Goal: Check status: Check status

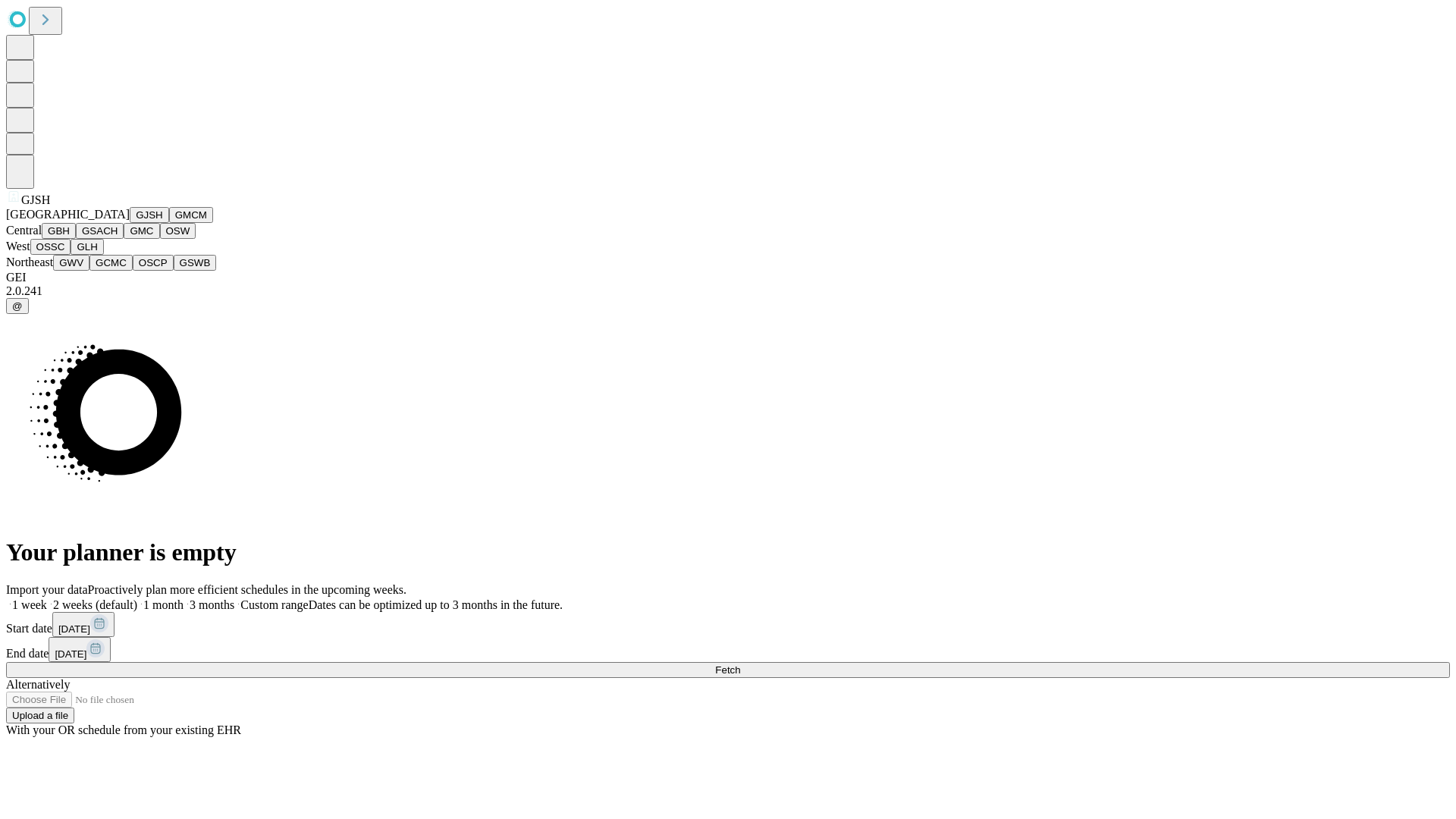
click at [130, 223] on button "GJSH" at bounding box center [150, 215] width 39 height 16
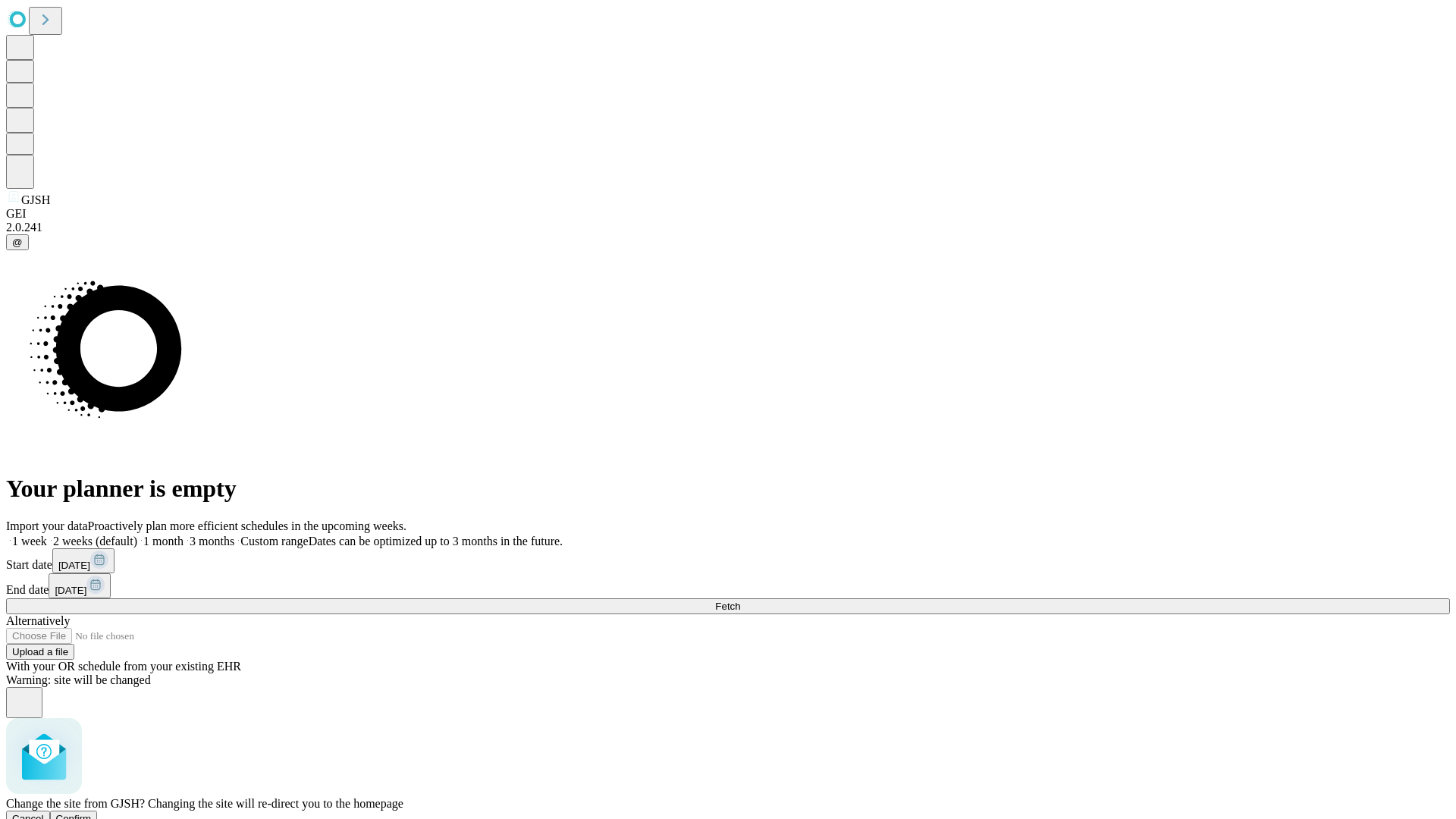
click at [92, 813] on span "Confirm" at bounding box center [74, 818] width 36 height 11
click at [137, 534] on label "2 weeks (default)" at bounding box center [92, 540] width 90 height 13
click at [740, 600] on span "Fetch" at bounding box center [727, 606] width 25 height 11
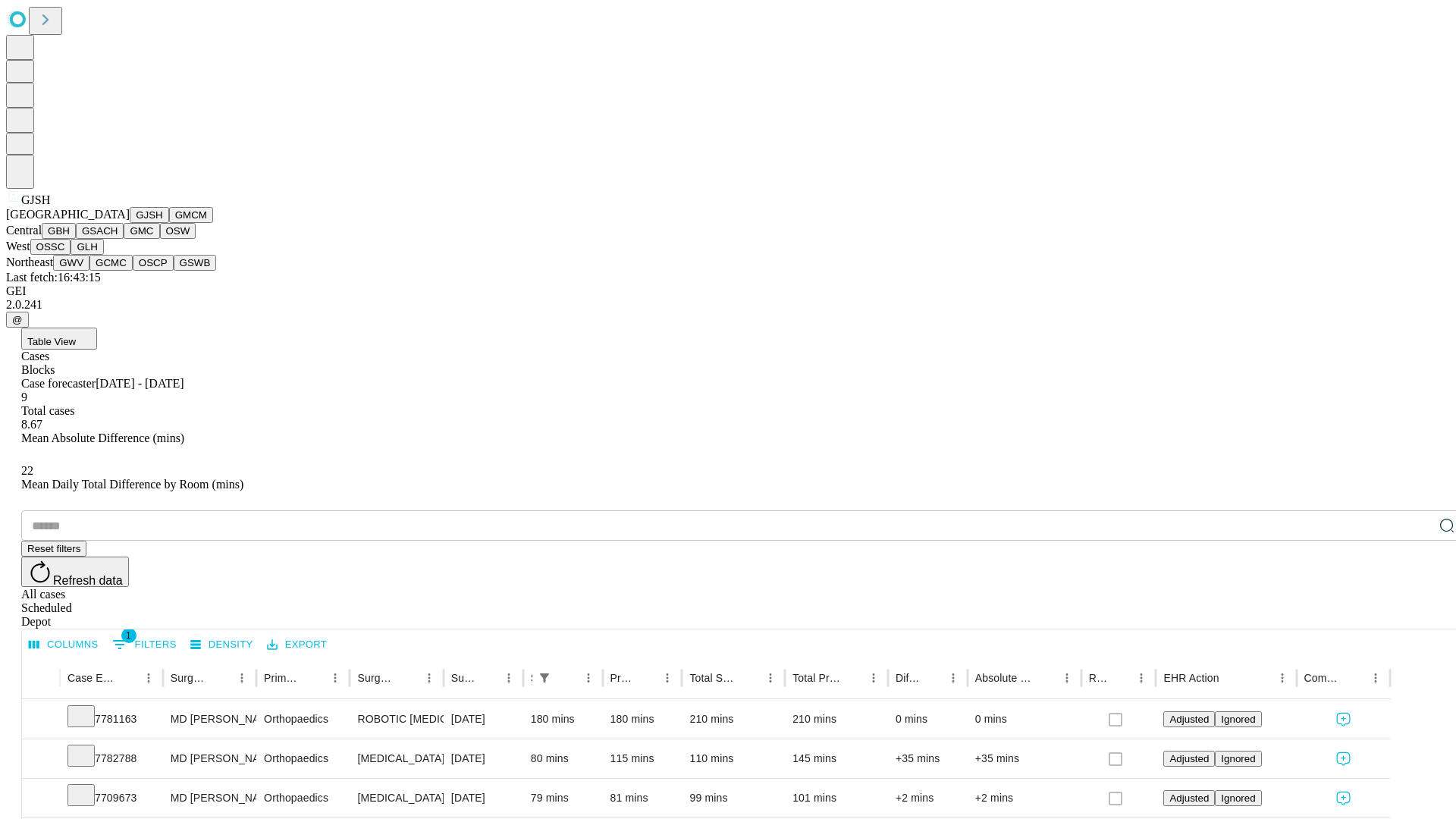
click at [169, 223] on button "GMCM" at bounding box center [191, 215] width 44 height 16
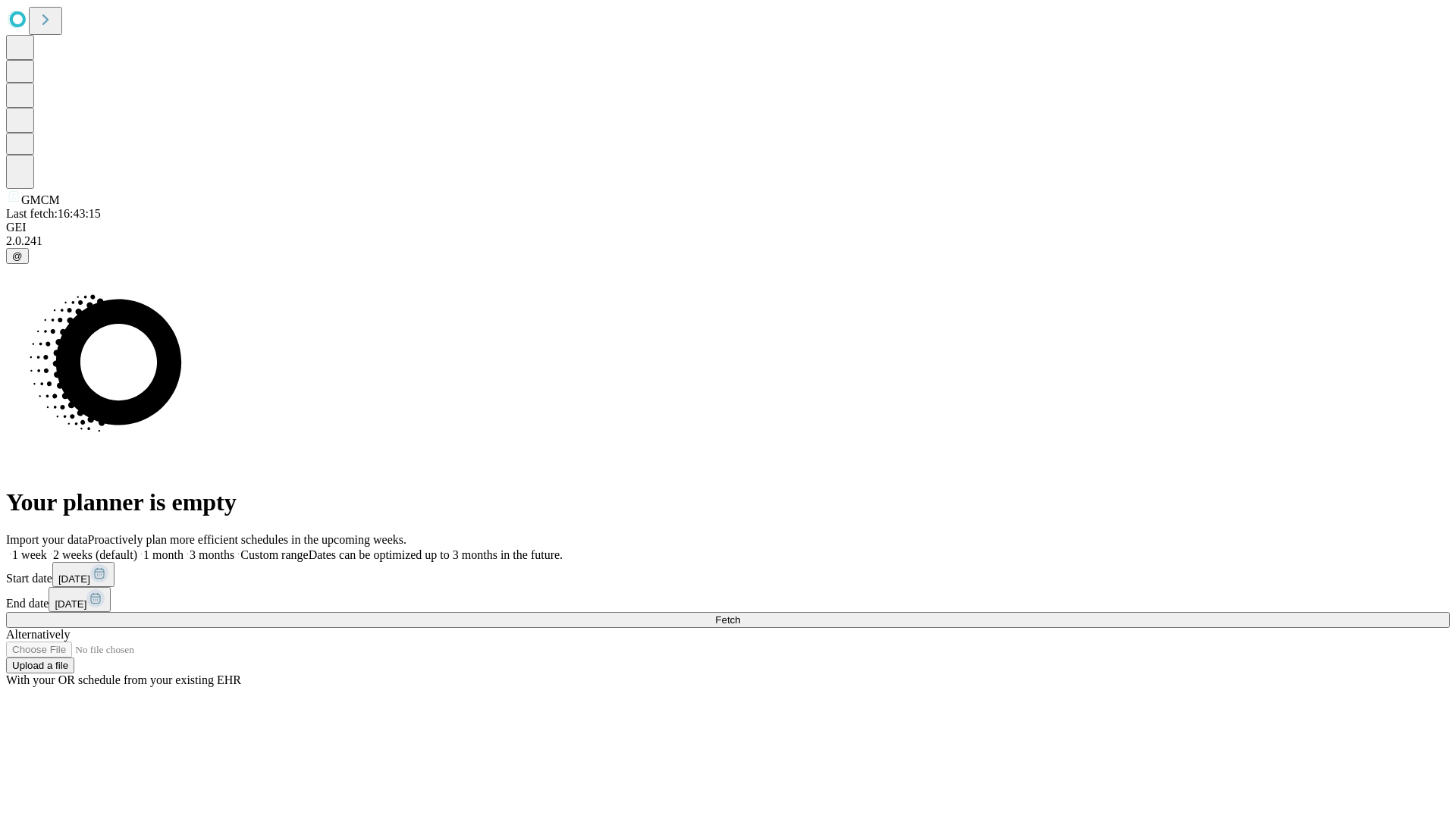
click at [137, 548] on label "2 weeks (default)" at bounding box center [92, 554] width 90 height 13
click at [740, 614] on span "Fetch" at bounding box center [727, 619] width 25 height 11
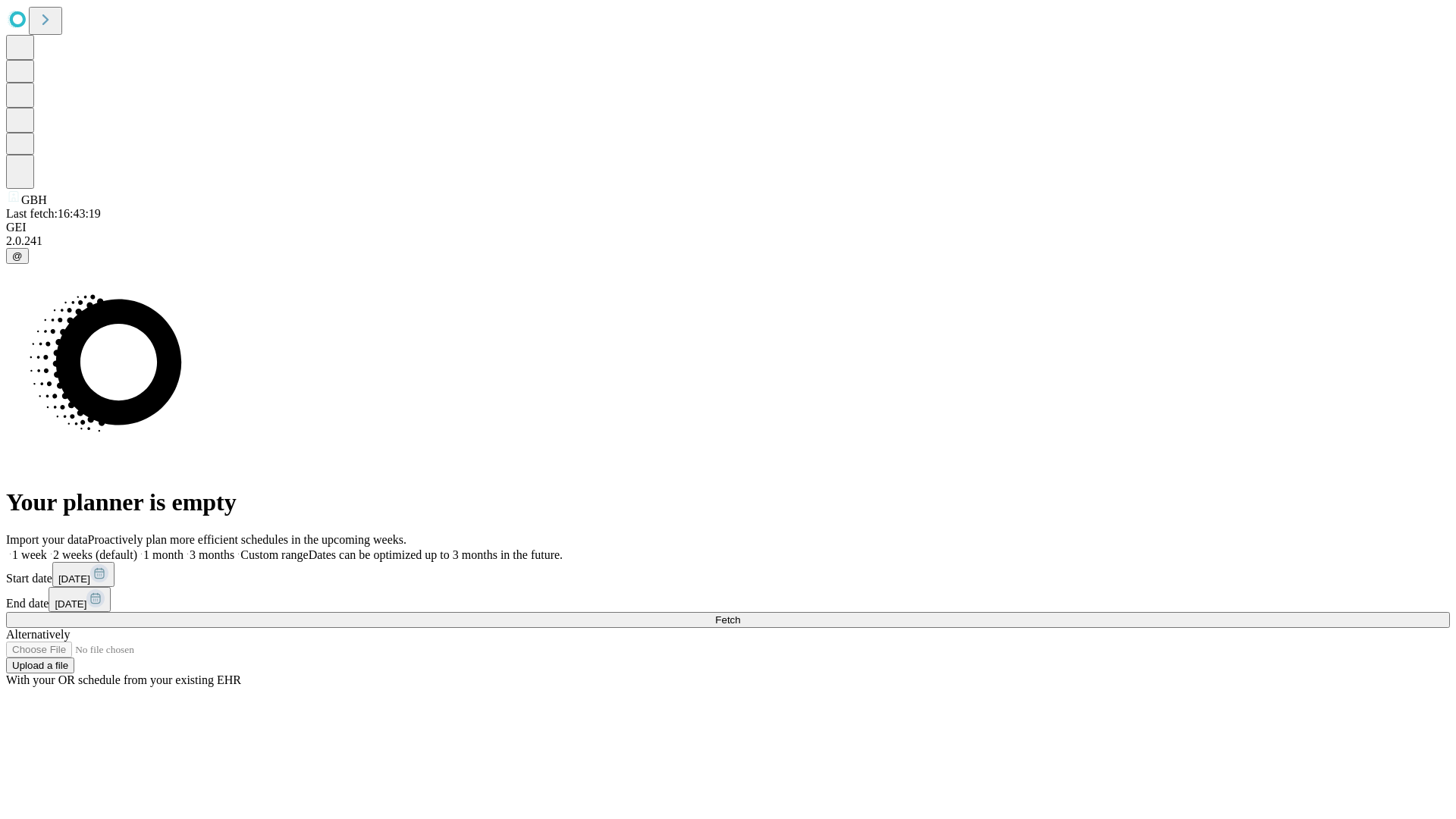
click at [137, 548] on label "2 weeks (default)" at bounding box center [92, 554] width 90 height 13
click at [740, 614] on span "Fetch" at bounding box center [727, 619] width 25 height 11
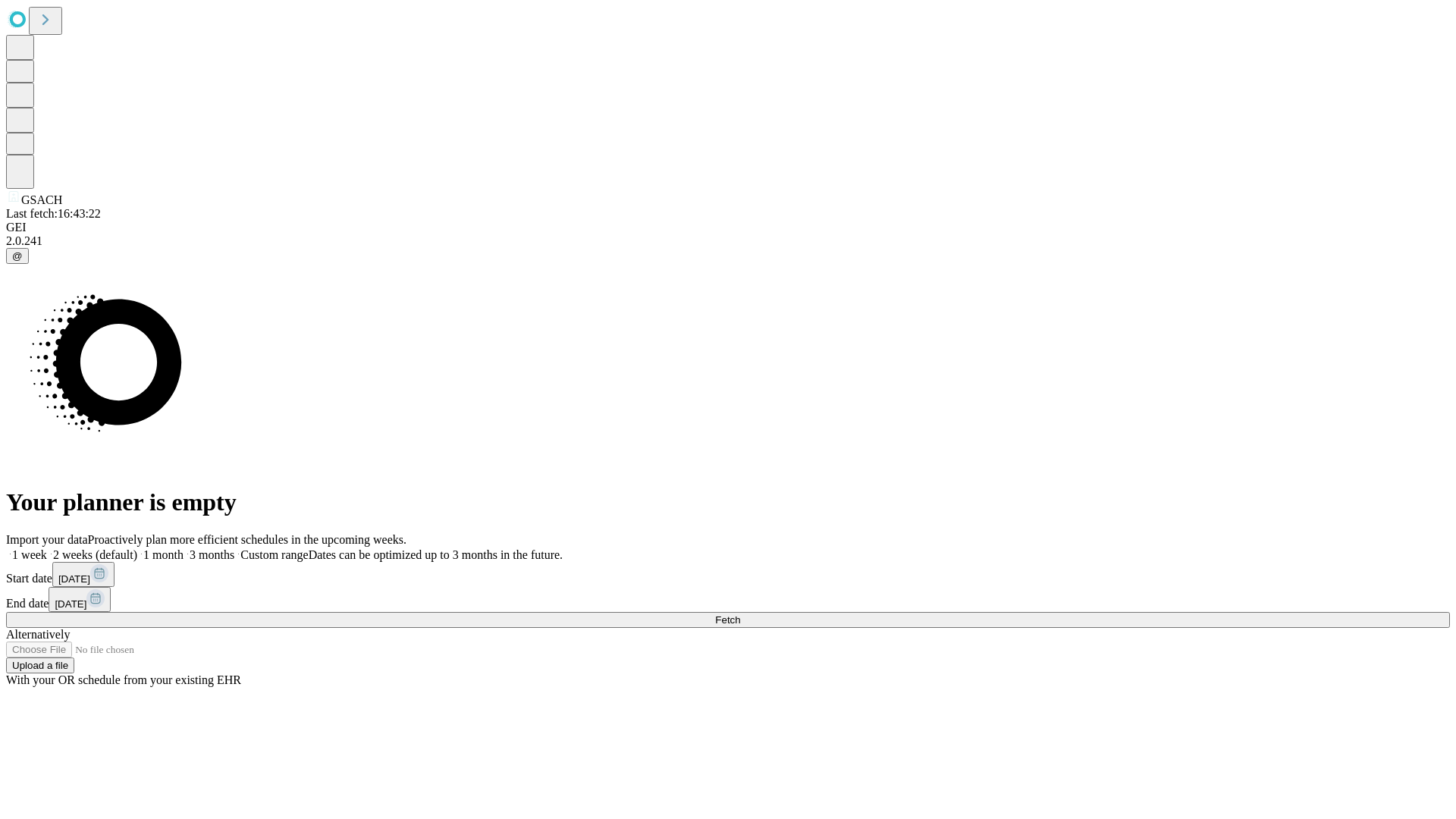
click at [740, 614] on span "Fetch" at bounding box center [727, 619] width 25 height 11
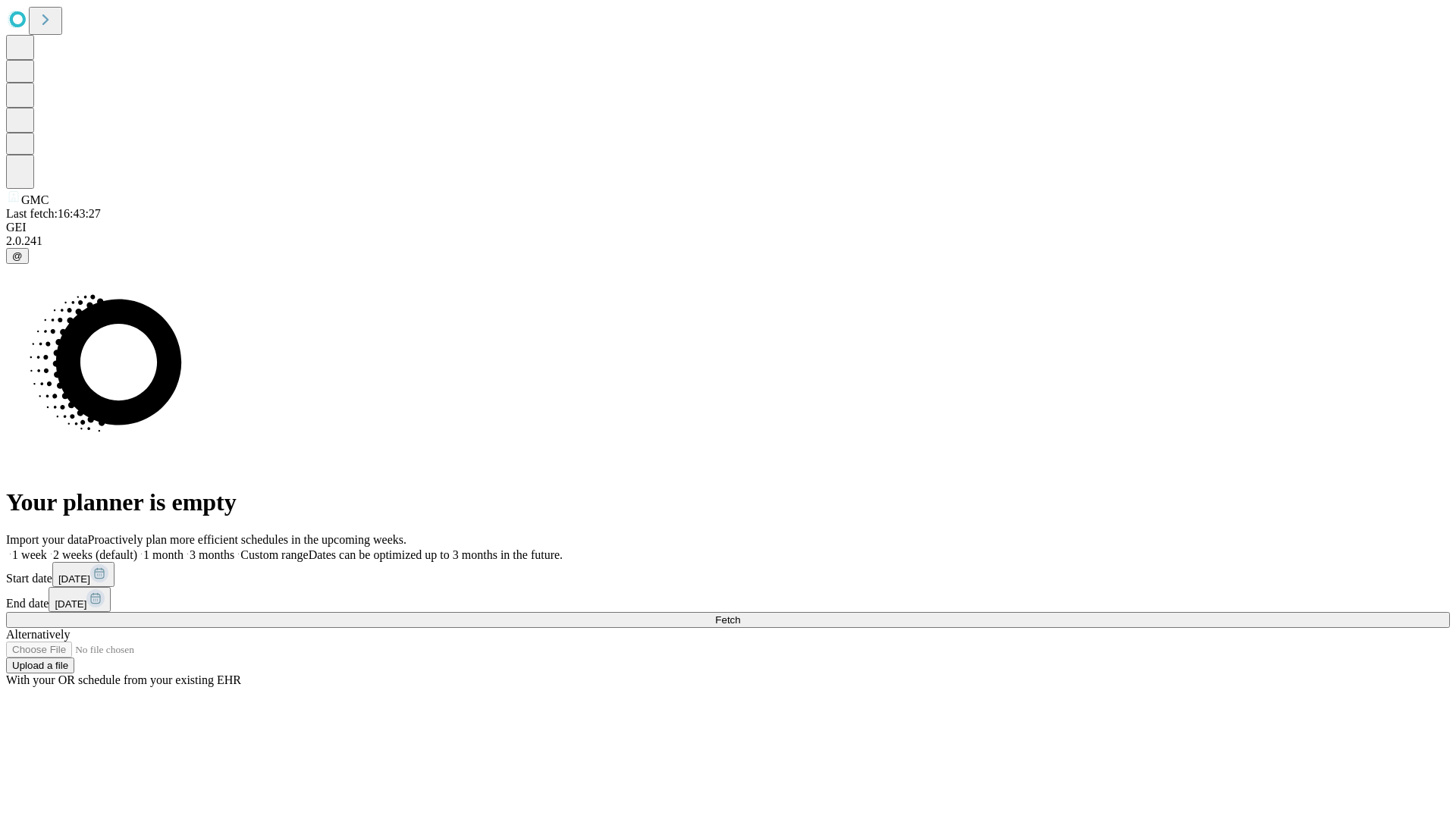
click at [740, 614] on span "Fetch" at bounding box center [727, 619] width 25 height 11
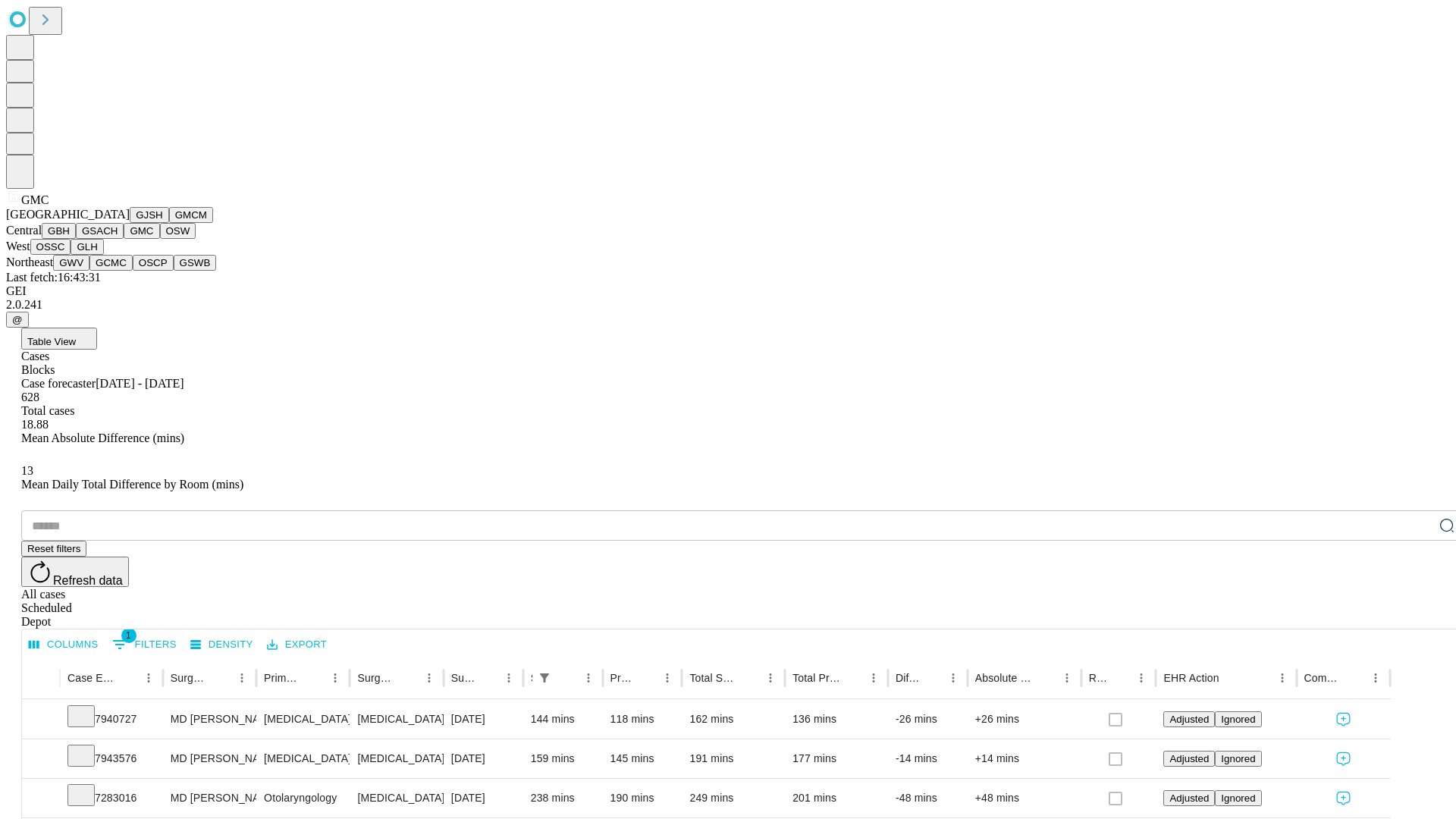
click at [160, 239] on button "OSW" at bounding box center [178, 231] width 36 height 16
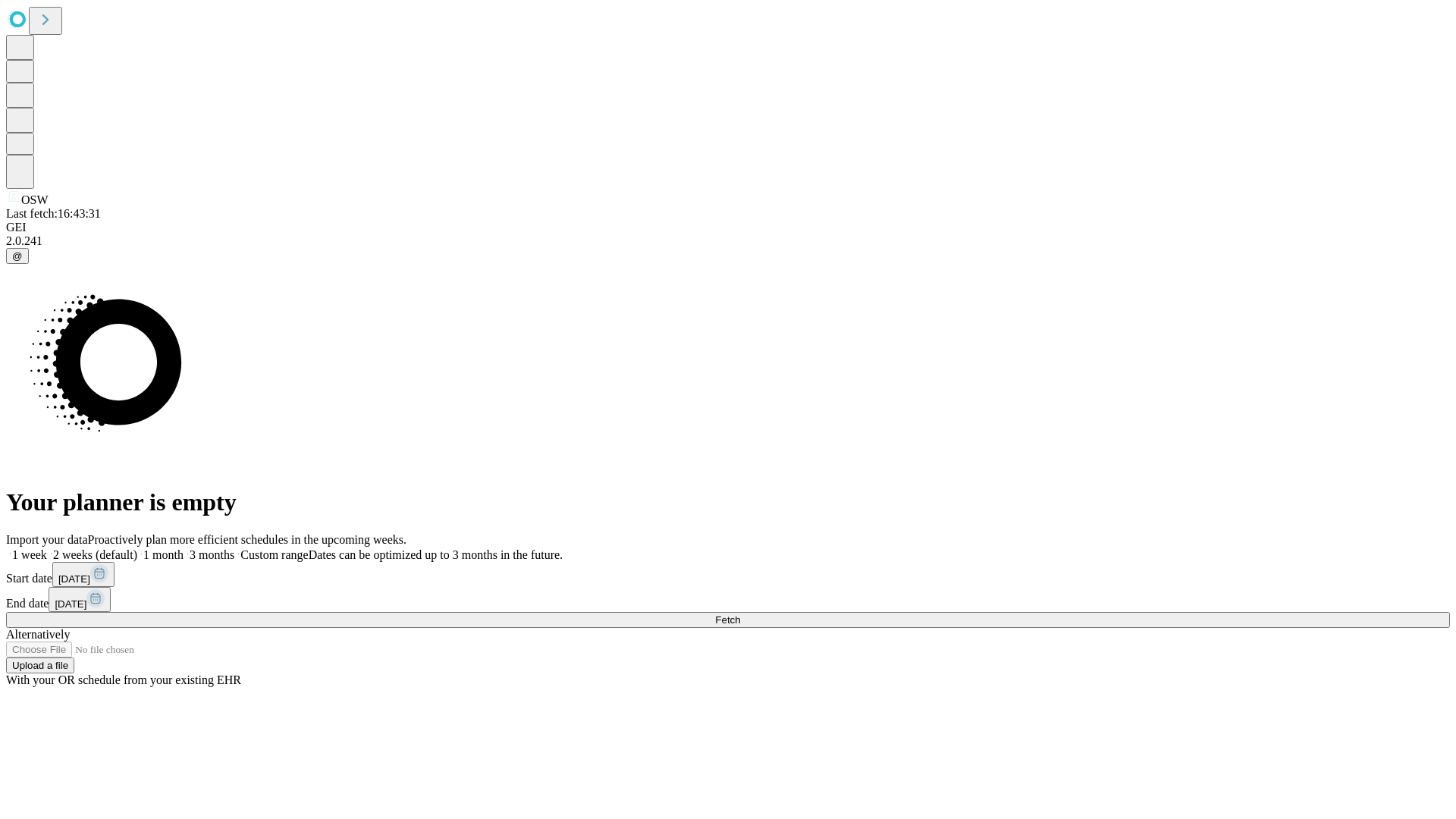
click at [137, 548] on label "2 weeks (default)" at bounding box center [92, 554] width 90 height 13
click at [740, 614] on span "Fetch" at bounding box center [727, 619] width 25 height 11
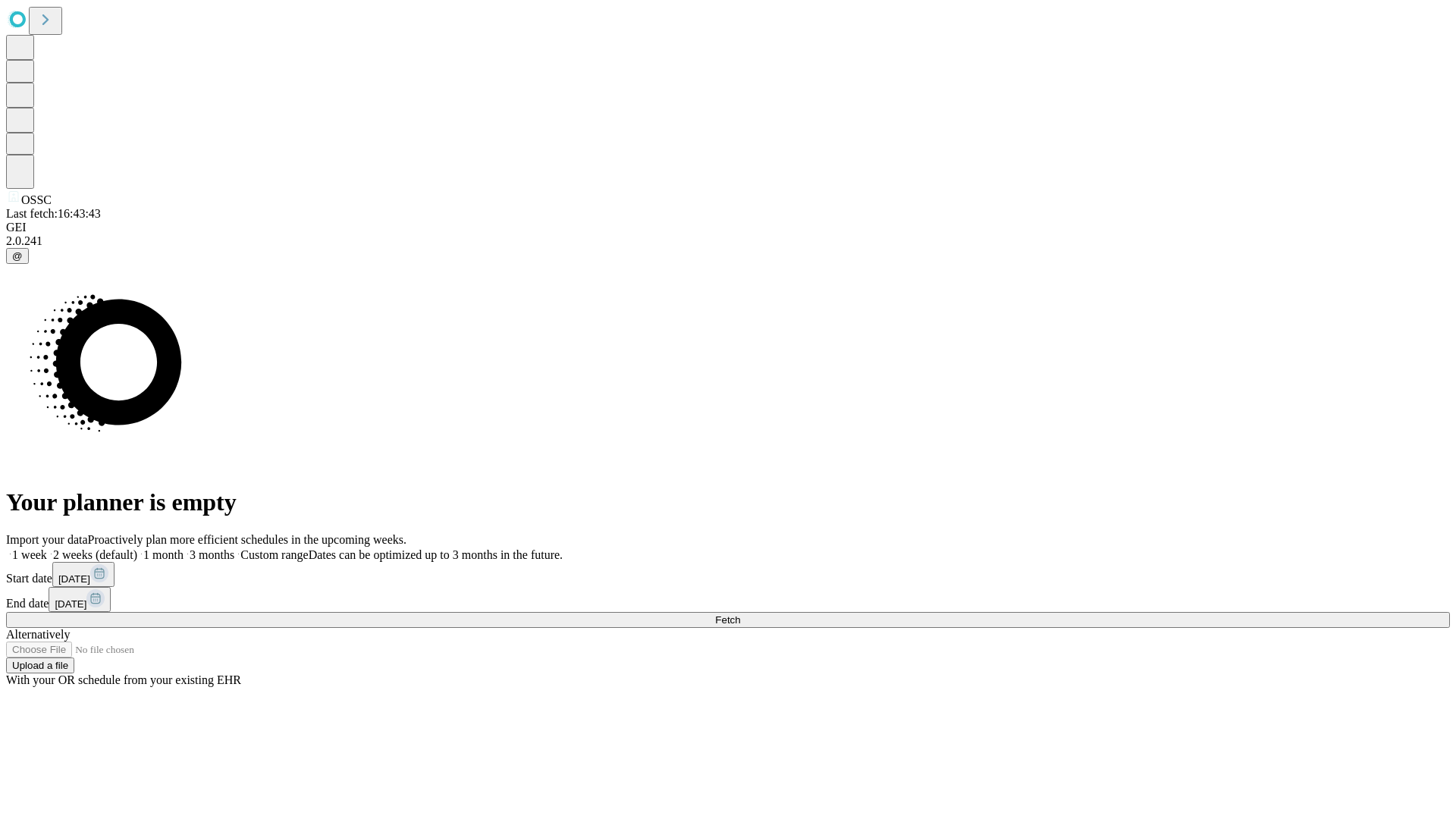
click at [137, 548] on label "2 weeks (default)" at bounding box center [92, 554] width 90 height 13
click at [740, 614] on span "Fetch" at bounding box center [727, 619] width 25 height 11
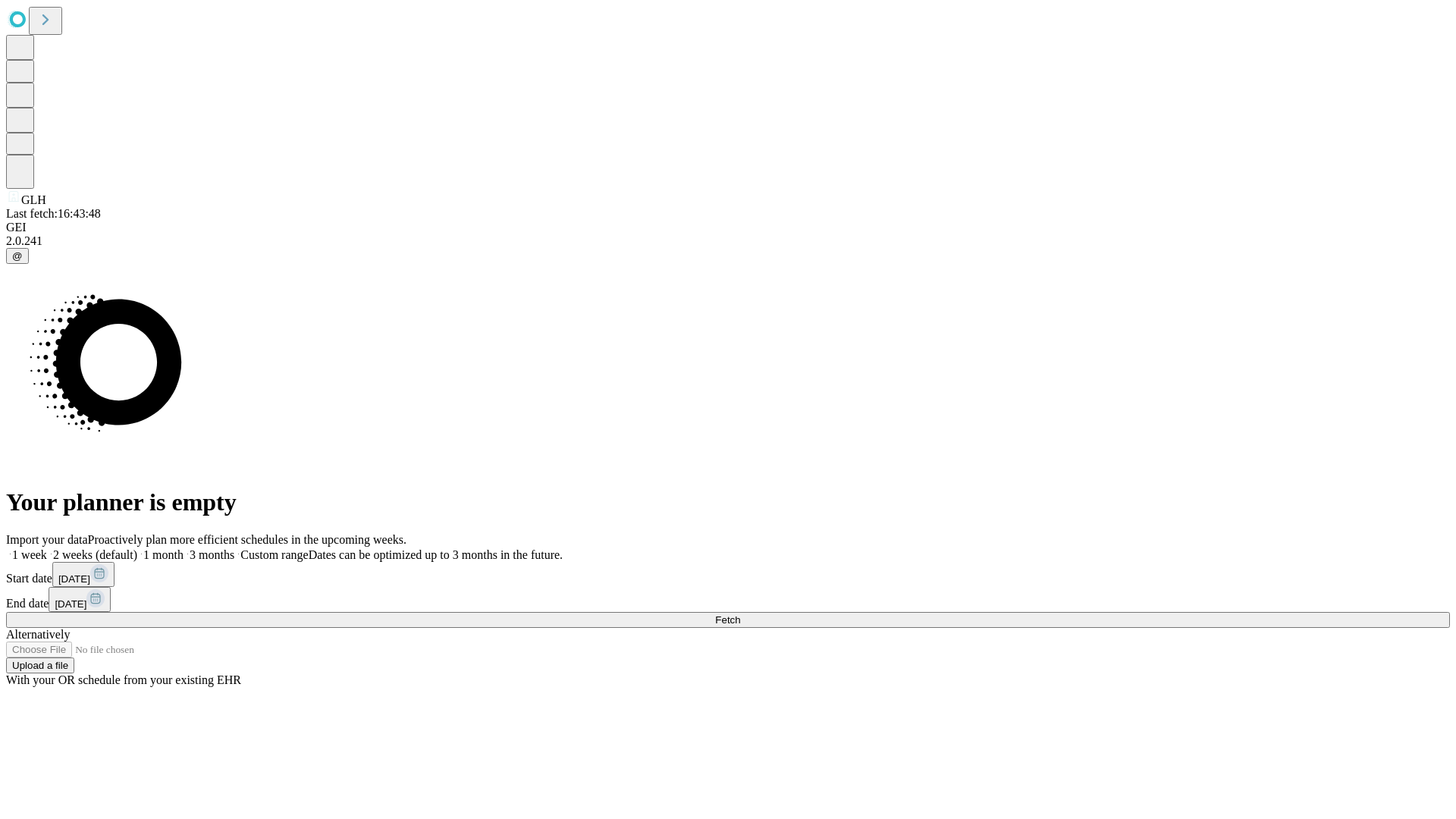
click at [137, 548] on label "2 weeks (default)" at bounding box center [92, 554] width 90 height 13
click at [740, 614] on span "Fetch" at bounding box center [727, 619] width 25 height 11
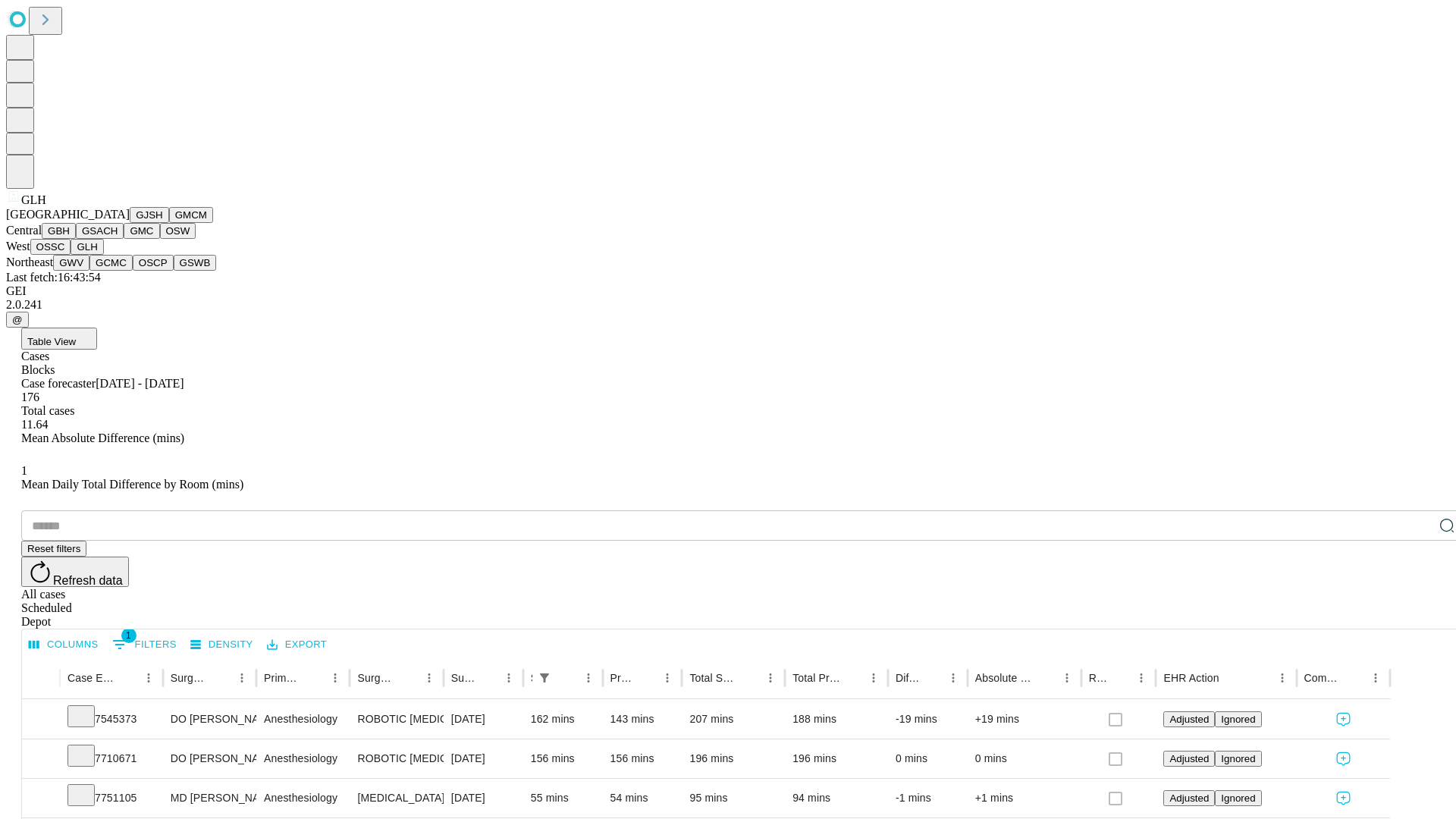
click at [90, 271] on button "GWV" at bounding box center [71, 263] width 36 height 16
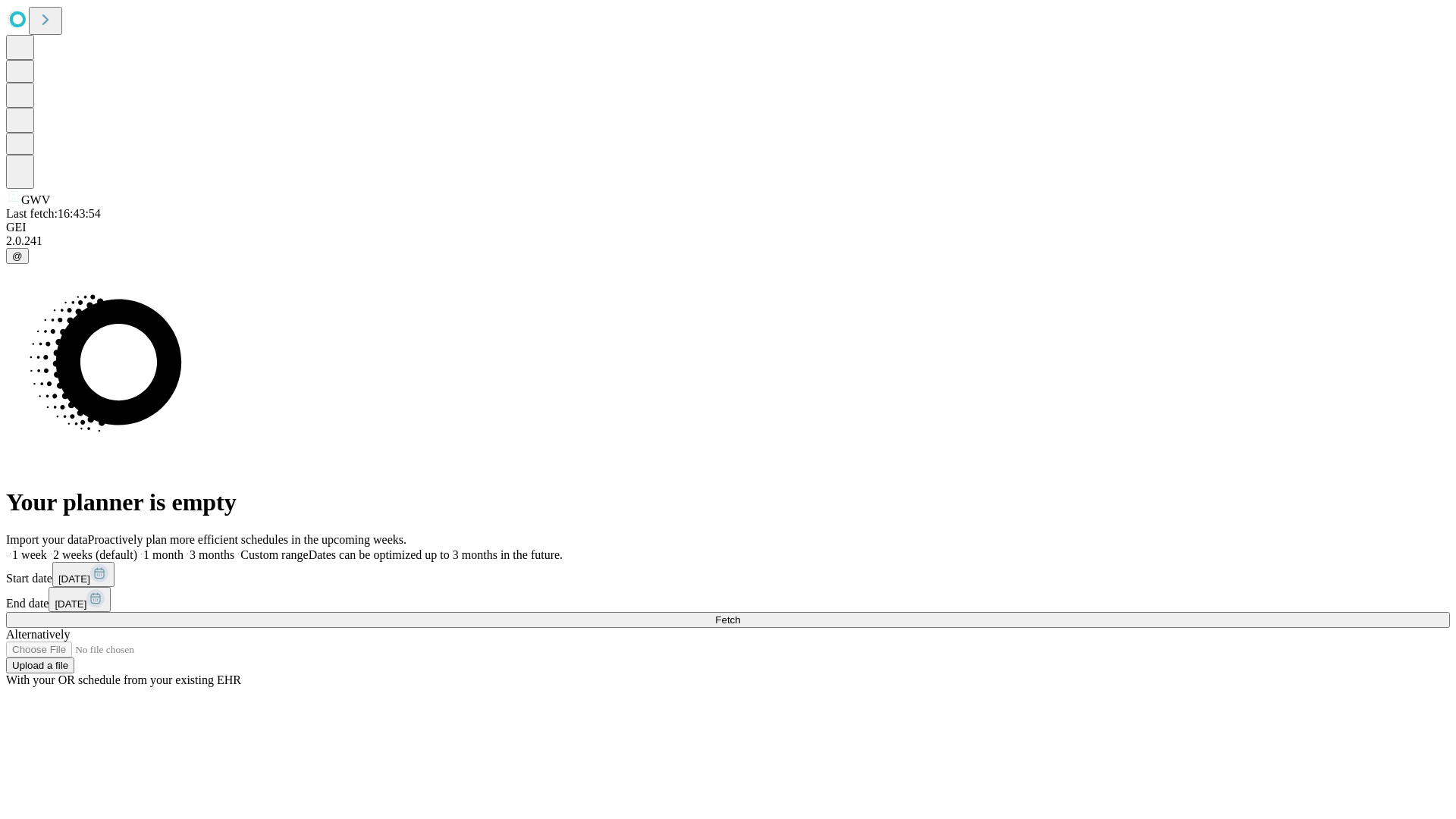
click at [740, 614] on span "Fetch" at bounding box center [727, 619] width 25 height 11
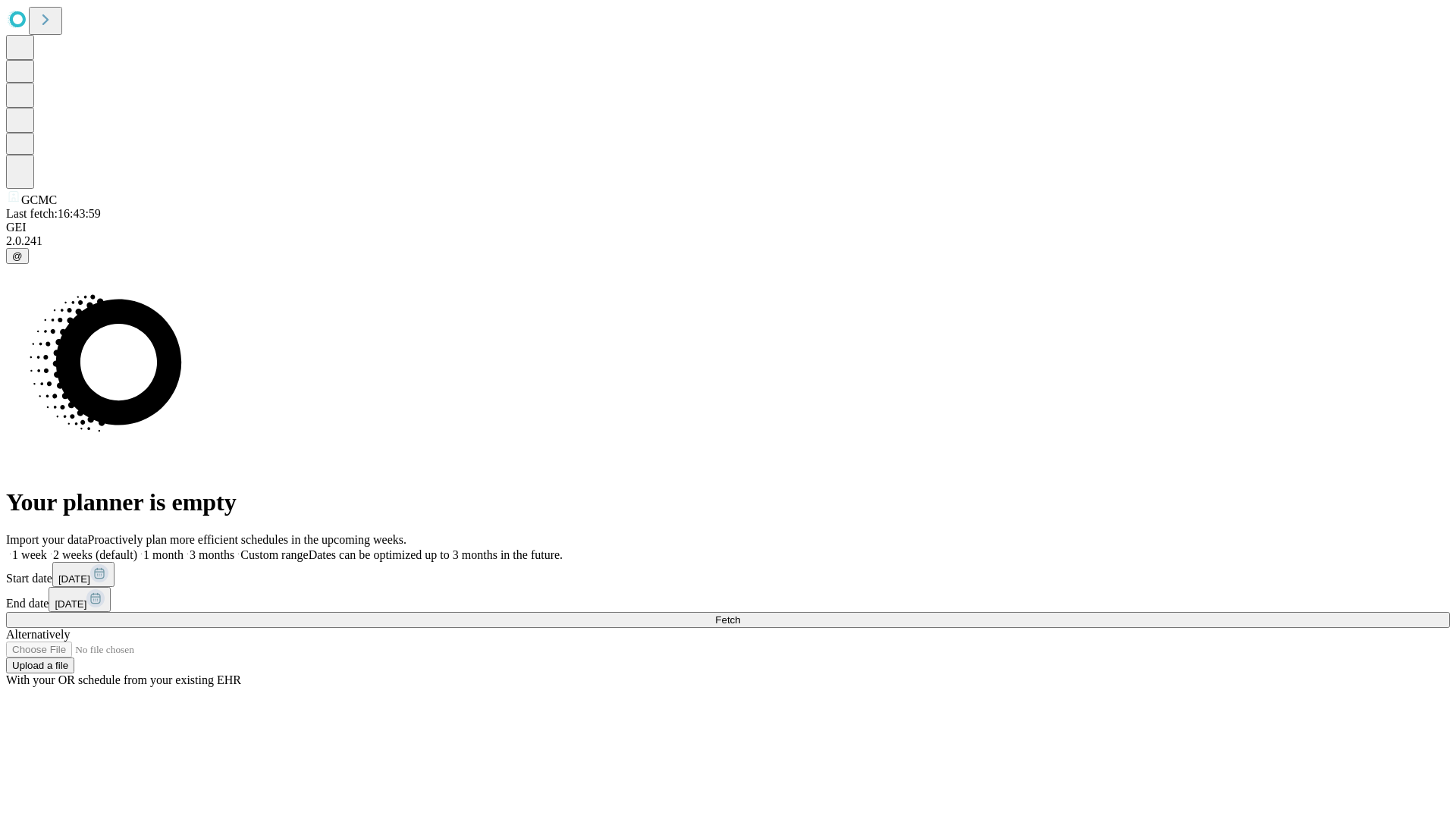
click at [137, 548] on label "2 weeks (default)" at bounding box center [92, 554] width 90 height 13
click at [740, 614] on span "Fetch" at bounding box center [727, 619] width 25 height 11
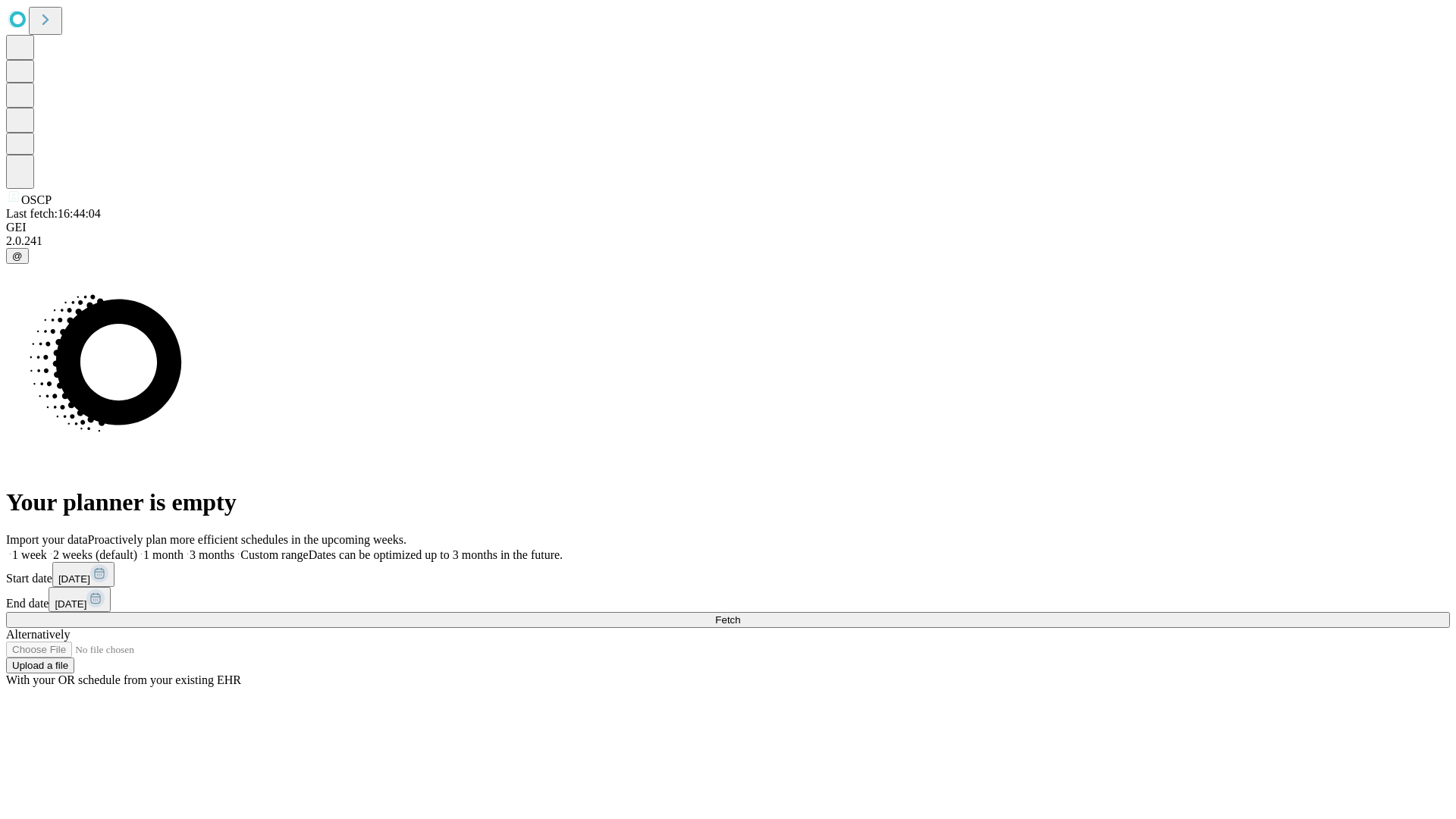
click at [137, 548] on label "2 weeks (default)" at bounding box center [92, 554] width 90 height 13
click at [740, 614] on span "Fetch" at bounding box center [727, 619] width 25 height 11
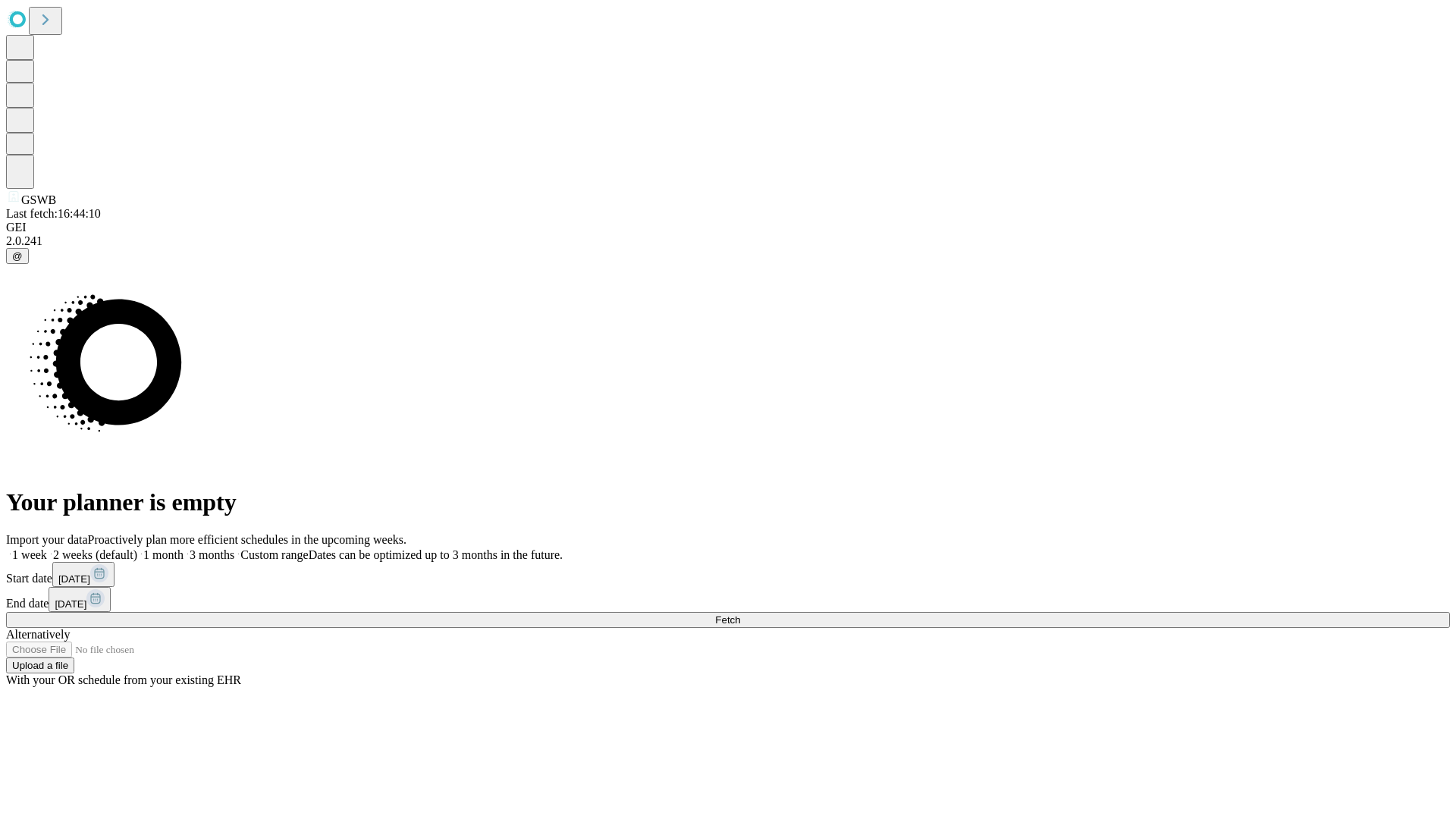
click at [137, 548] on label "2 weeks (default)" at bounding box center [92, 554] width 90 height 13
click at [740, 614] on span "Fetch" at bounding box center [727, 619] width 25 height 11
